Goal: Information Seeking & Learning: Check status

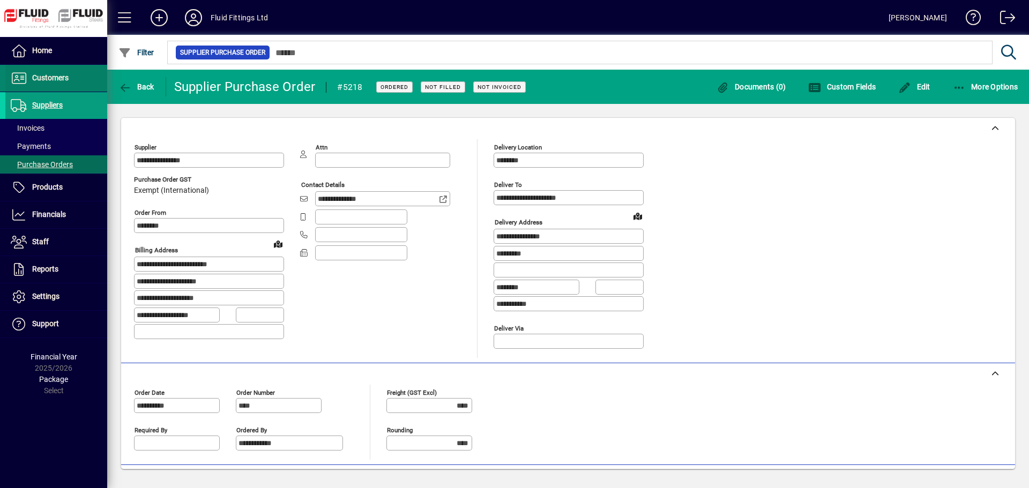
click at [50, 81] on span "Customers" at bounding box center [50, 77] width 36 height 9
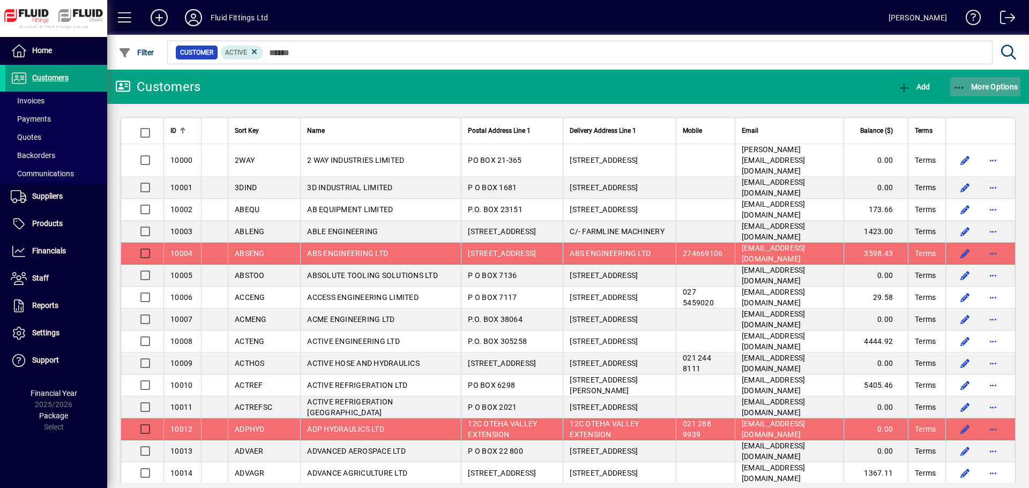
click at [987, 83] on span "More Options" at bounding box center [985, 87] width 65 height 9
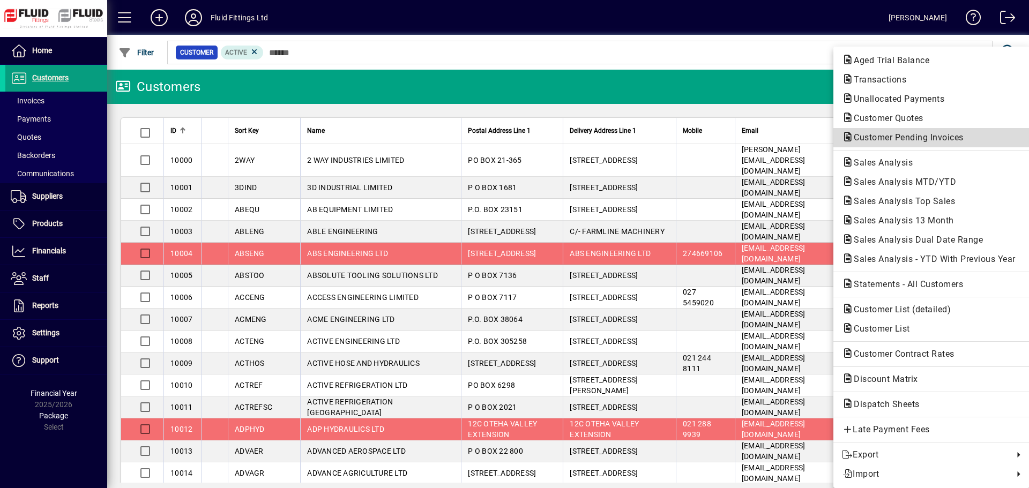
click at [942, 136] on span "Customer Pending Invoices" at bounding box center [905, 137] width 127 height 10
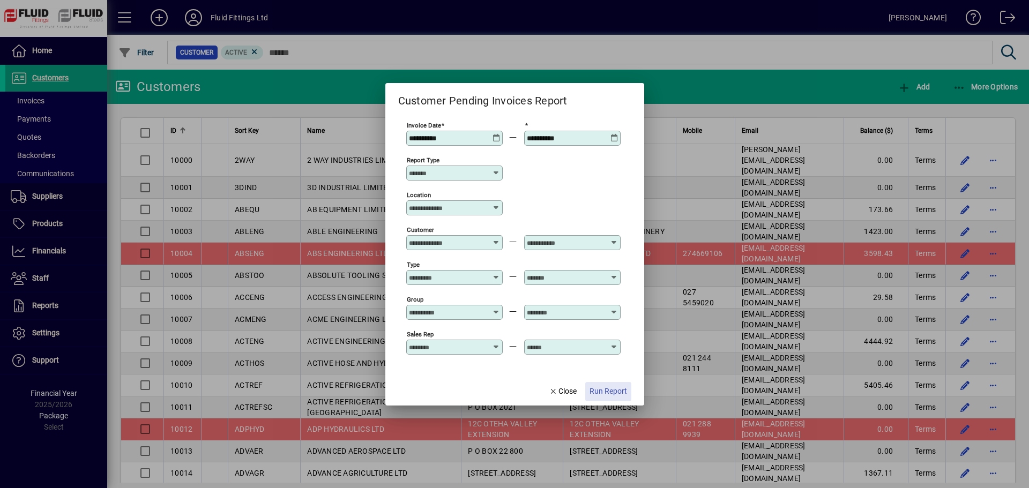
click at [612, 389] on span "Run Report" at bounding box center [609, 391] width 38 height 11
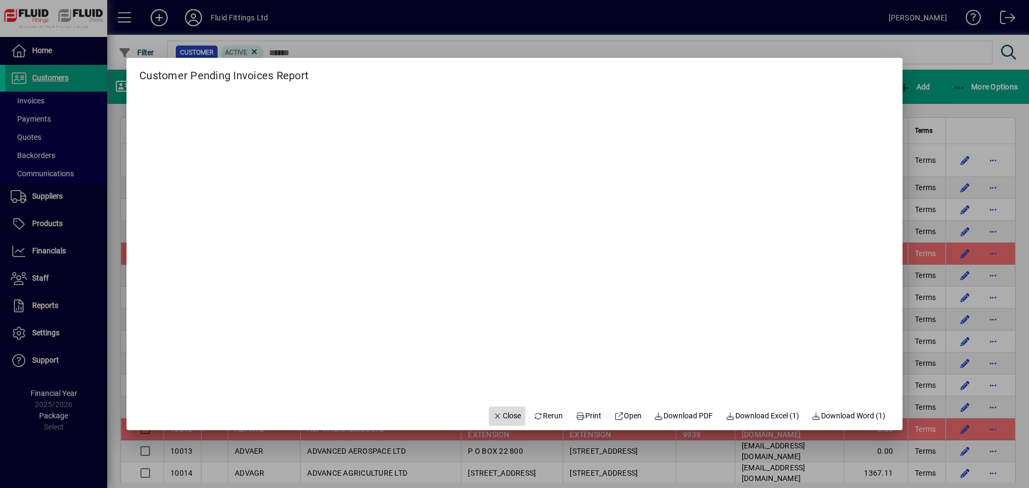
click at [502, 417] on span "Close" at bounding box center [507, 416] width 28 height 11
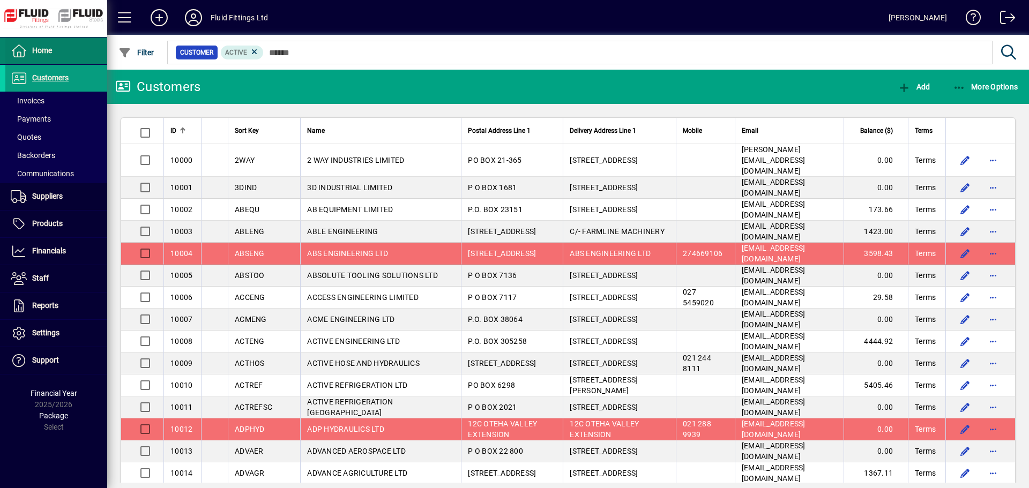
click at [41, 50] on span "Home" at bounding box center [42, 50] width 20 height 9
